Goal: Task Accomplishment & Management: Manage account settings

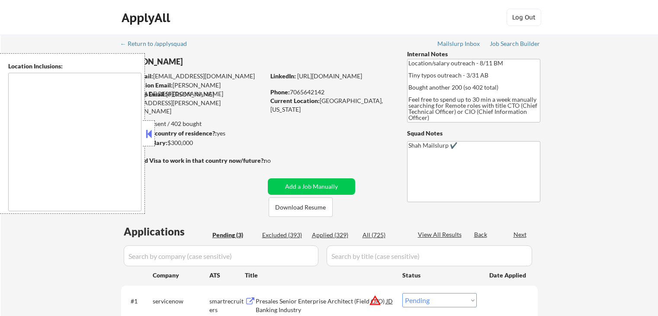
select select ""pending""
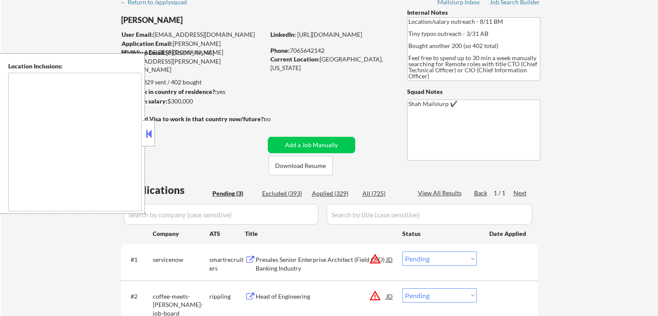
scroll to position [216, 0]
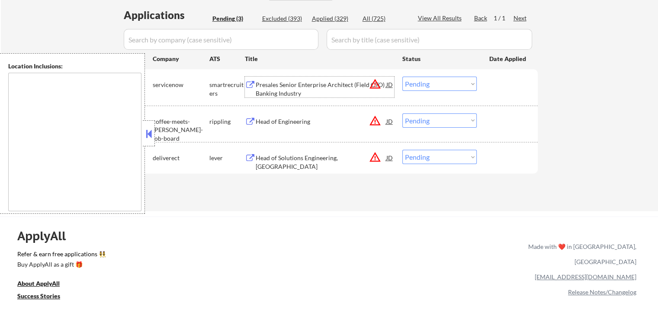
click at [263, 84] on div "Presales Senior Enterprise Architect (Field CTO) Banking Industry" at bounding box center [321, 89] width 131 height 17
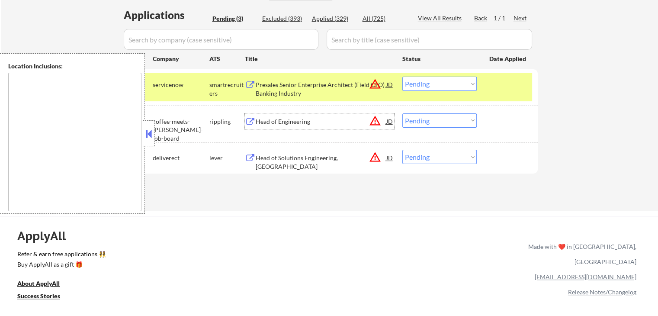
click at [269, 121] on div "Head of Engineering" at bounding box center [321, 121] width 131 height 9
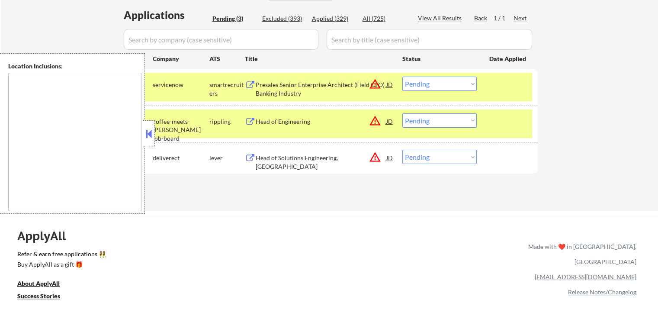
click at [265, 155] on div "Head of Solutions Engineering, [GEOGRAPHIC_DATA]" at bounding box center [321, 162] width 131 height 17
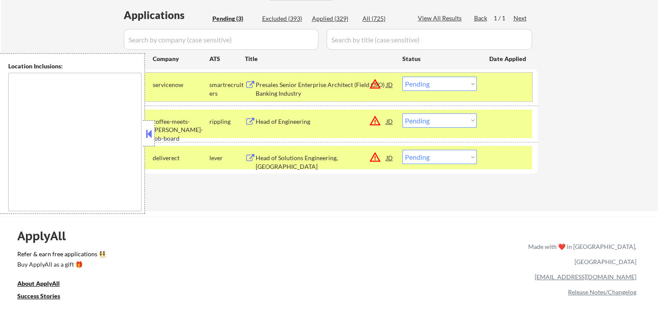
click at [432, 76] on div "#1 servicenow smartrecruiters Presales Senior Enterprise Architect (Field CTO) …" at bounding box center [328, 87] width 409 height 29
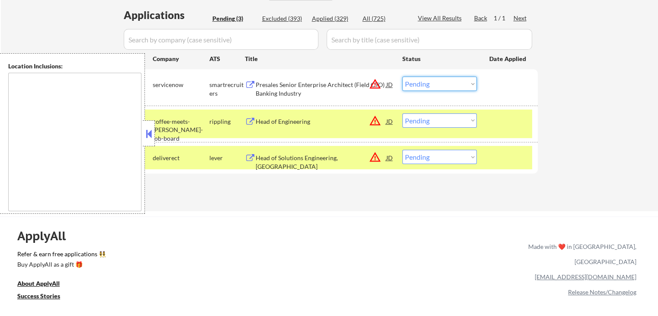
drag, startPoint x: 434, startPoint y: 81, endPoint x: 436, endPoint y: 89, distance: 8.2
click at [435, 84] on select "Choose an option... Pending Applied Excluded (Questions) Excluded (Expired) Exc…" at bounding box center [440, 84] width 74 height 14
click at [403, 77] on select "Choose an option... Pending Applied Excluded (Questions) Excluded (Expired) Exc…" at bounding box center [440, 84] width 74 height 14
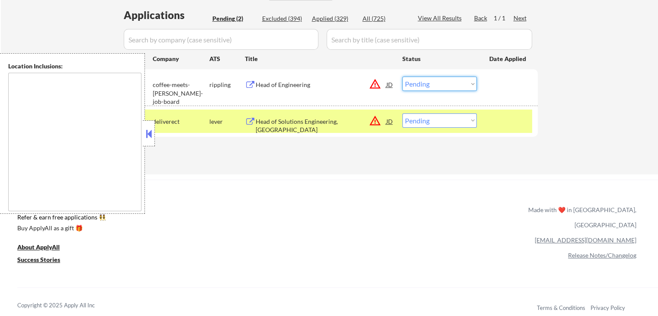
click at [429, 84] on select "Choose an option... Pending Applied Excluded (Questions) Excluded (Expired) Exc…" at bounding box center [440, 84] width 74 height 14
click at [403, 77] on select "Choose an option... Pending Applied Excluded (Questions) Excluded (Expired) Exc…" at bounding box center [440, 84] width 74 height 14
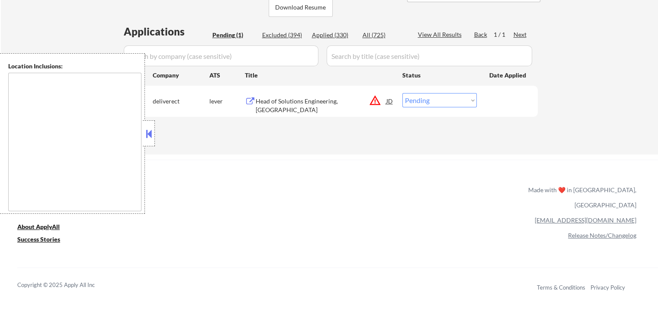
scroll to position [173, 0]
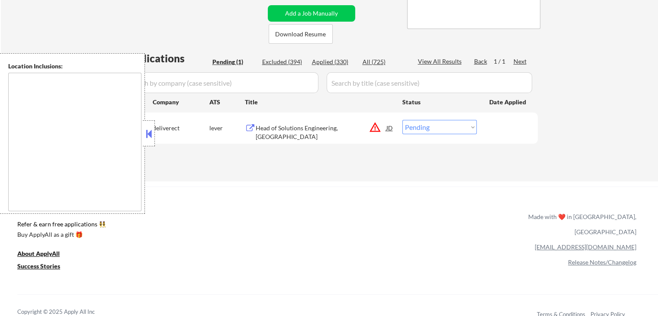
click at [417, 123] on select "Choose an option... Pending Applied Excluded (Questions) Excluded (Expired) Exc…" at bounding box center [440, 127] width 74 height 14
select select ""applied""
click at [403, 120] on select "Choose an option... Pending Applied Excluded (Questions) Excluded (Expired) Exc…" at bounding box center [440, 127] width 74 height 14
click at [353, 163] on div "Applications Pending (1) Excluded (394) Applied (330) All (725) View All Result…" at bounding box center [329, 107] width 417 height 113
